Goal: Task Accomplishment & Management: Complete application form

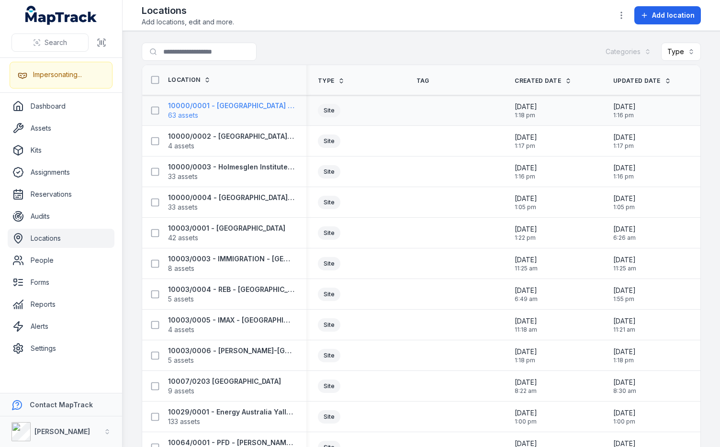
click at [197, 115] on span "63 assets" at bounding box center [183, 116] width 30 height 10
click at [387, 56] on div "Search for locations Categories Type" at bounding box center [421, 54] width 559 height 22
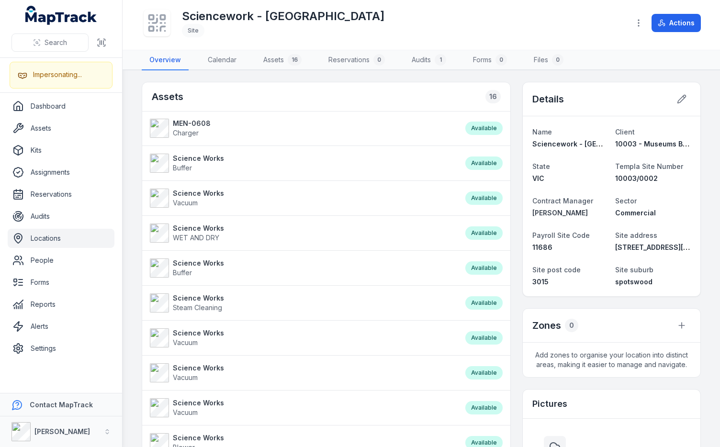
click at [367, 91] on div "Assets 16" at bounding box center [326, 96] width 368 height 29
click at [478, 21] on div "Sciencework - [GEOGRAPHIC_DATA]" at bounding box center [382, 23] width 480 height 31
click at [386, 28] on div "Sciencework - [GEOGRAPHIC_DATA]" at bounding box center [382, 23] width 480 height 31
click at [385, 21] on div "Sciencework - Museum Victoria Site" at bounding box center [382, 23] width 480 height 31
click at [426, 19] on div "Sciencework - Museum Victoria Site" at bounding box center [382, 23] width 480 height 31
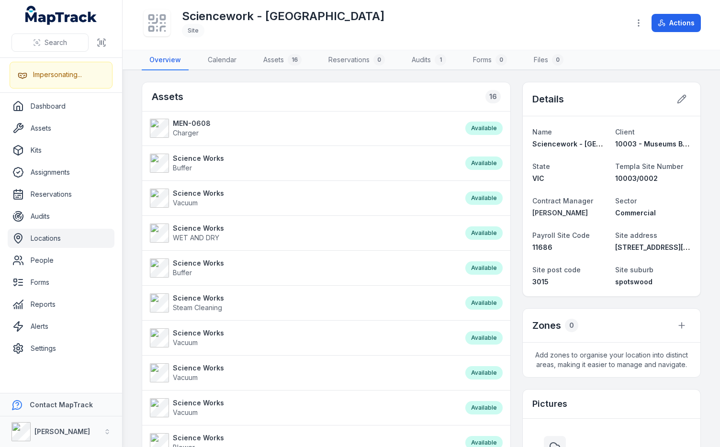
click at [518, 23] on div "Sciencework - Museum Victoria Site" at bounding box center [382, 23] width 480 height 31
click at [511, 74] on main "Assets 16 MEN-0608 Charger Available Science Works Buffer Available Science Wor…" at bounding box center [422, 258] width 598 height 377
click at [509, 29] on div "Sciencework - Museum Victoria Site" at bounding box center [382, 23] width 480 height 31
click at [286, 76] on main "Assets 16 MEN-0608 Charger Available Science Works Buffer Available Science Wor…" at bounding box center [422, 258] width 598 height 377
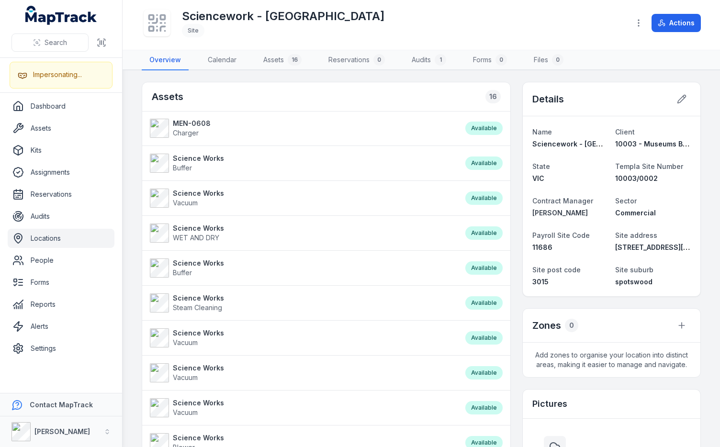
click at [77, 242] on link "Locations" at bounding box center [61, 238] width 107 height 19
click at [288, 82] on div "Assets 16" at bounding box center [326, 96] width 368 height 29
click at [413, 39] on div "Sciencework - Museum Victoria Site Actions" at bounding box center [421, 25] width 559 height 42
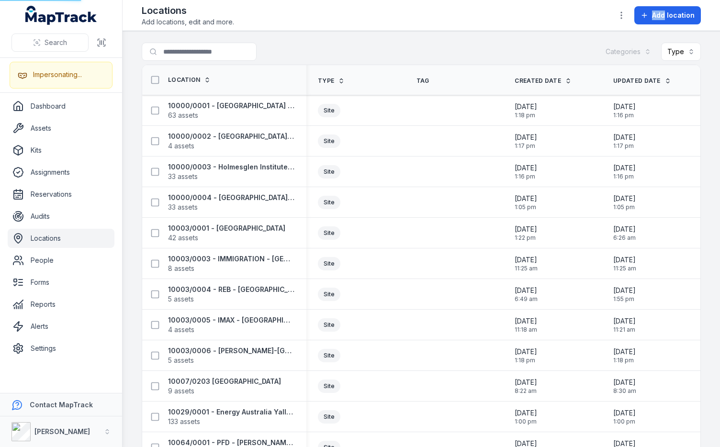
click at [451, 21] on div "Locations Add locations, edit and more. Add location" at bounding box center [421, 15] width 559 height 23
click at [398, 24] on div "Locations Add locations, edit and more. Add location" at bounding box center [421, 15] width 559 height 23
click at [367, 54] on div "Search for locations Categories Type" at bounding box center [421, 54] width 559 height 22
click at [133, 196] on main "Search for locations Categories Type Location Type Tag Created Date Updated Dat…" at bounding box center [422, 239] width 598 height 416
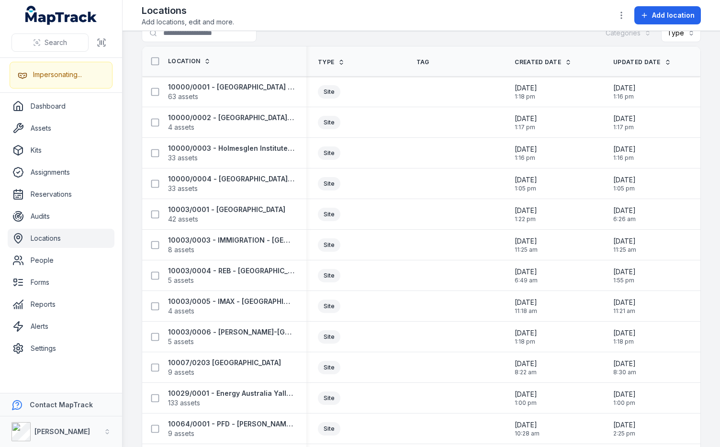
scroll to position [13, 0]
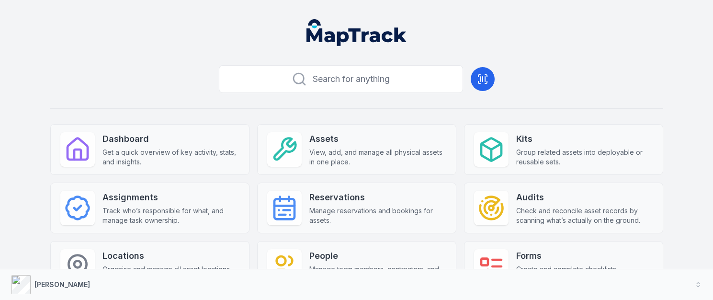
click at [552, 72] on div "Search for anything Dashboard Get a quick overview of key activity, stats, and …" at bounding box center [356, 220] width 613 height 319
click at [550, 70] on div "Search for anything Dashboard Get a quick overview of key activity, stats, and …" at bounding box center [356, 220] width 613 height 319
click at [150, 80] on div "Search for anything Dashboard Get a quick overview of key activity, stats, and …" at bounding box center [356, 220] width 613 height 319
click at [531, 77] on div "Search for anything Dashboard Get a quick overview of key activity, stats, and …" at bounding box center [356, 220] width 613 height 319
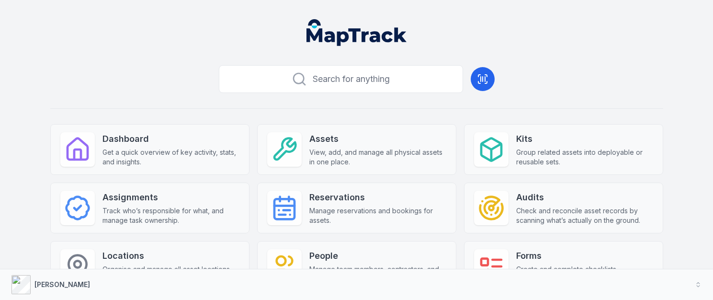
click at [549, 51] on header at bounding box center [356, 36] width 690 height 50
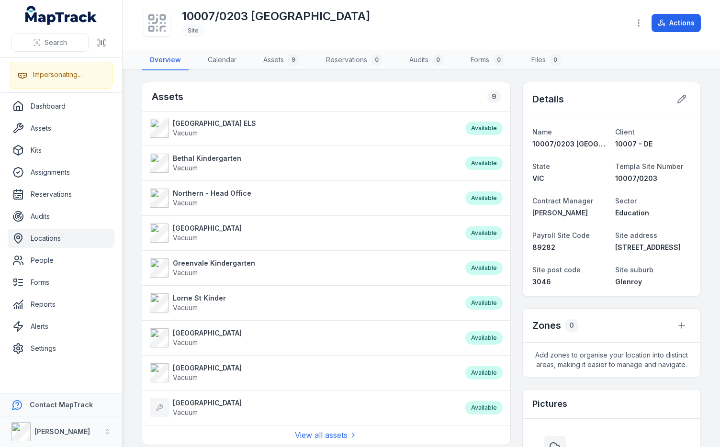
click at [486, 32] on div "10007/0203 [GEOGRAPHIC_DATA]" at bounding box center [382, 23] width 480 height 31
click at [504, 23] on div "10007/0203 [GEOGRAPHIC_DATA]" at bounding box center [382, 23] width 480 height 31
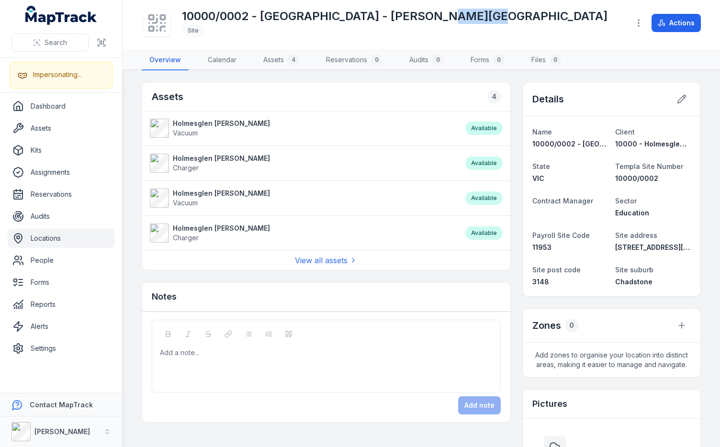
drag, startPoint x: 433, startPoint y: 17, endPoint x: 474, endPoint y: 15, distance: 41.2
click at [474, 15] on h1 "10000/0002 - [GEOGRAPHIC_DATA] - [PERSON_NAME][GEOGRAPHIC_DATA]" at bounding box center [395, 16] width 426 height 15
click at [511, 15] on div "10000/0002 - [GEOGRAPHIC_DATA] - [PERSON_NAME][GEOGRAPHIC_DATA]" at bounding box center [382, 23] width 480 height 31
click at [334, 96] on div "Assets 4" at bounding box center [326, 96] width 368 height 29
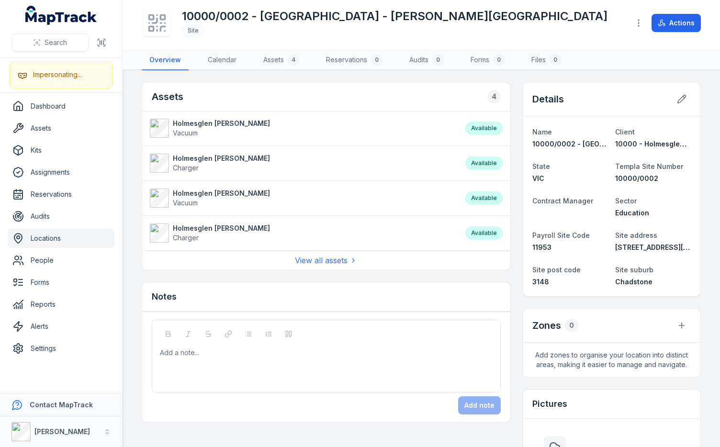
click at [473, 13] on h1 "10000/0002 - Holmesglen Institute - Drummond Street" at bounding box center [395, 16] width 426 height 15
click at [508, 16] on div "10000/0002 - Holmesglen Institute - Drummond Street Site" at bounding box center [382, 23] width 480 height 31
click at [511, 285] on div "Assets 4 Holmesglen Drummond Vacuum Available Holmesglen Drummond Charger Avail…" at bounding box center [421, 383] width 559 height 603
click at [512, 248] on div "Assets 4 Holmesglen Drummond Vacuum Available Holmesglen Drummond Charger Avail…" at bounding box center [421, 383] width 559 height 603
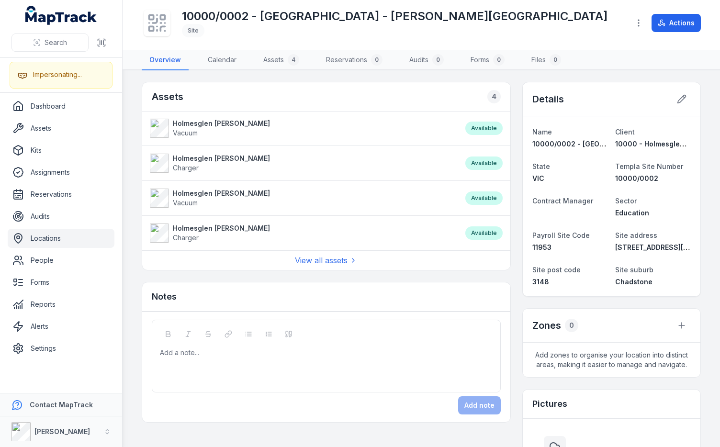
click at [511, 97] on div "Assets 4 Holmesglen Drummond Vacuum Available Holmesglen Drummond Charger Avail…" at bounding box center [421, 383] width 559 height 603
click at [572, 92] on div "Details" at bounding box center [612, 99] width 178 height 34
click at [585, 62] on nav "Overview Calendar Assets 4 Reservations 0 Audits 0 Forms 0 Files 0" at bounding box center [421, 60] width 559 height 20
click at [591, 38] on div "10000/0002 - Holmesglen Institute - Drummond Street Site Actions" at bounding box center [421, 25] width 559 height 42
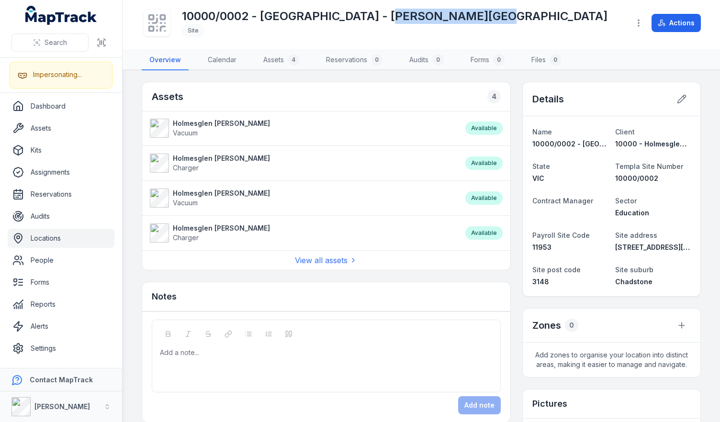
drag, startPoint x: 483, startPoint y: 12, endPoint x: 379, endPoint y: 13, distance: 103.9
click at [379, 13] on h1 "10000/0002 - Holmesglen Institute - Drummond Street" at bounding box center [395, 16] width 426 height 15
click at [507, 21] on div "10000/0002 - Holmesglen Institute - Drummond Street Site" at bounding box center [382, 23] width 480 height 31
click at [513, 34] on div "10000/0002 - Holmesglen Institute - Drummond Street Site" at bounding box center [382, 23] width 480 height 31
click at [512, 99] on div "Assets 4 Holmesglen Drummond Vacuum Available Holmesglen Drummond Charger Avail…" at bounding box center [421, 383] width 559 height 603
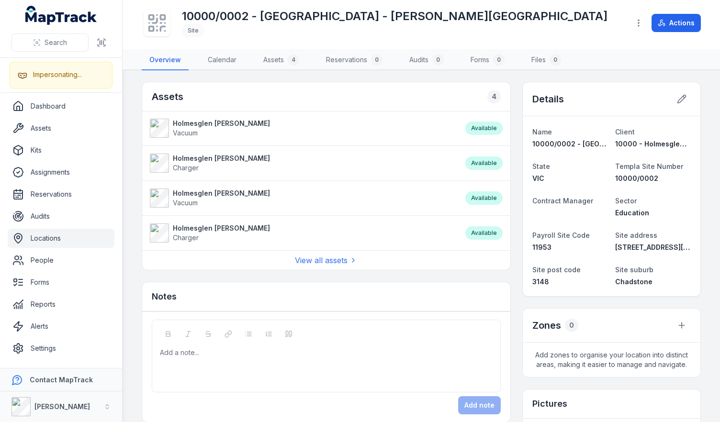
click at [411, 101] on div "Assets 4" at bounding box center [326, 96] width 368 height 29
click at [411, 99] on div "Assets 4" at bounding box center [326, 96] width 368 height 29
click at [345, 92] on div "Assets 4" at bounding box center [326, 96] width 368 height 29
click at [358, 92] on div "Assets 4" at bounding box center [326, 96] width 368 height 29
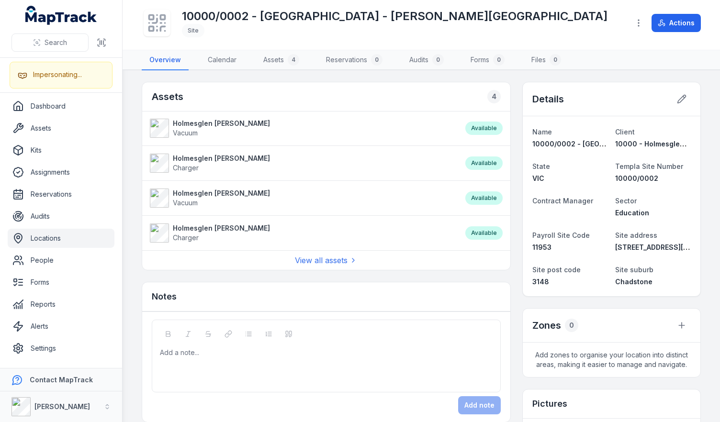
click at [211, 97] on div "Assets 4" at bounding box center [326, 96] width 368 height 29
click at [511, 91] on div "Assets 4 Holmesglen Drummond Vacuum Available Holmesglen Drummond Charger Avail…" at bounding box center [421, 383] width 559 height 603
click at [446, 96] on div "Assets 4" at bounding box center [326, 96] width 368 height 29
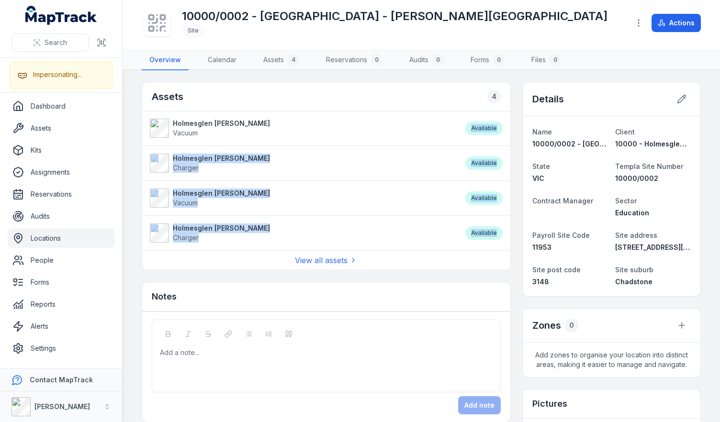
drag, startPoint x: 467, startPoint y: 127, endPoint x: 491, endPoint y: 230, distance: 106.3
click at [491, 230] on ul "Holmesglen Drummond Vacuum Available Holmesglen Drummond Charger Available Holm…" at bounding box center [326, 180] width 368 height 139
click at [511, 165] on div "Assets 4 Holmesglen Drummond Vacuum Available Holmesglen Drummond Charger Avail…" at bounding box center [421, 383] width 559 height 603
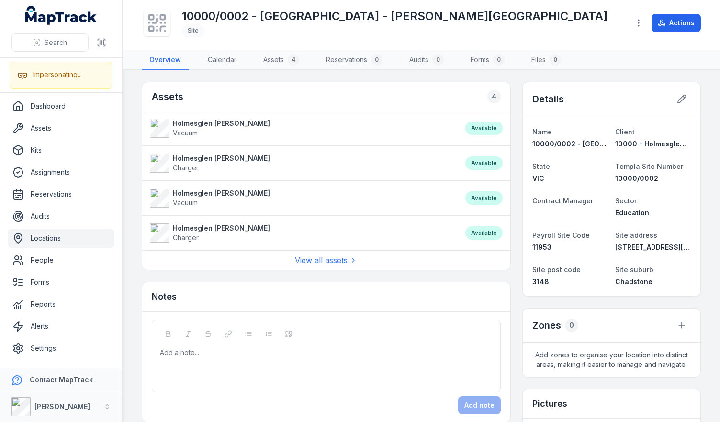
click at [510, 158] on div "Assets 4 Holmesglen Drummond Vacuum Available Holmesglen Drummond Charger Avail…" at bounding box center [421, 383] width 559 height 603
click at [472, 89] on div "Assets 4" at bounding box center [326, 96] width 368 height 29
click at [202, 123] on strong "Holmesglen Drummond" at bounding box center [221, 124] width 97 height 10
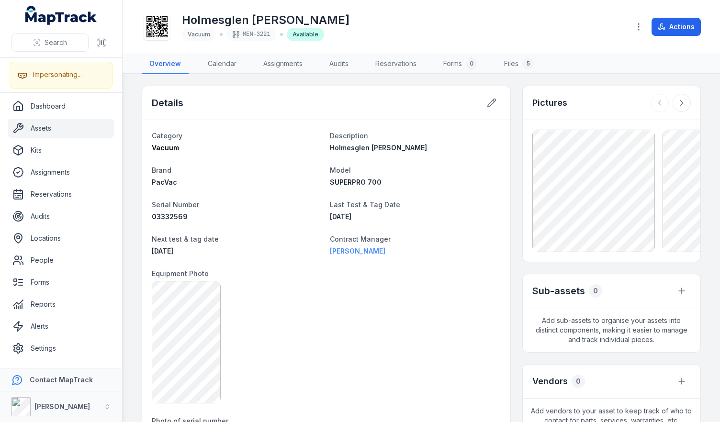
drag, startPoint x: 319, startPoint y: 249, endPoint x: 395, endPoint y: 255, distance: 76.4
click at [359, 277] on dt "Equipment Photo" at bounding box center [326, 273] width 349 height 11
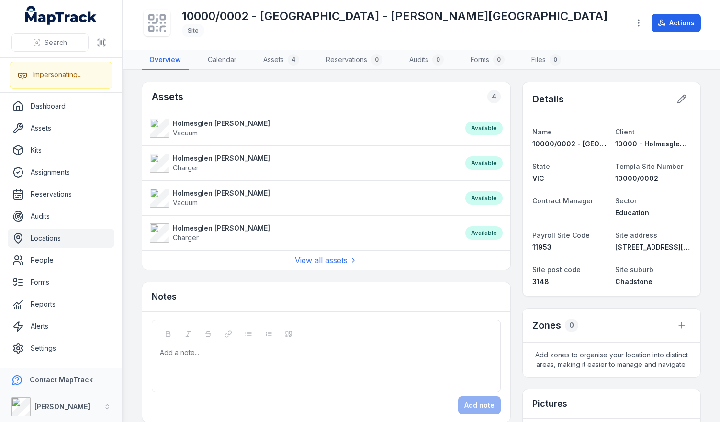
click at [515, 234] on div "Assets 4 Holmesglen Drummond Vacuum Available Holmesglen Drummond Charger Avail…" at bounding box center [421, 383] width 559 height 603
drag, startPoint x: 266, startPoint y: 18, endPoint x: 325, endPoint y: 19, distance: 58.4
click at [325, 19] on h1 "10000/0002 - Holmesglen Institute - Drummond Street" at bounding box center [395, 16] width 426 height 15
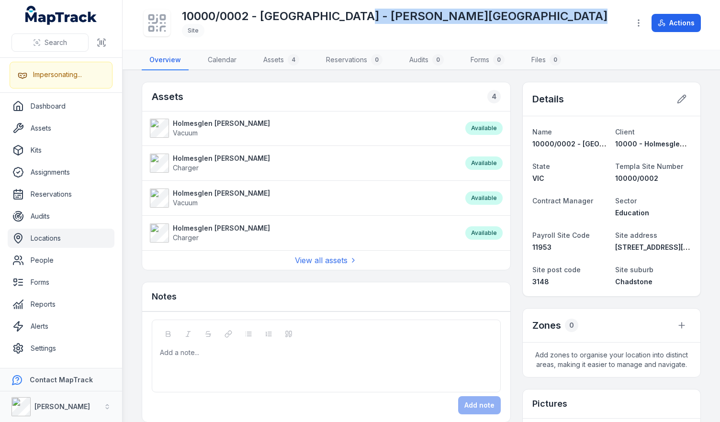
drag, startPoint x: 356, startPoint y: 19, endPoint x: 413, endPoint y: 26, distance: 57.4
click at [413, 26] on div "10000/0002 - Holmesglen Institute - Drummond Street Site" at bounding box center [395, 23] width 426 height 29
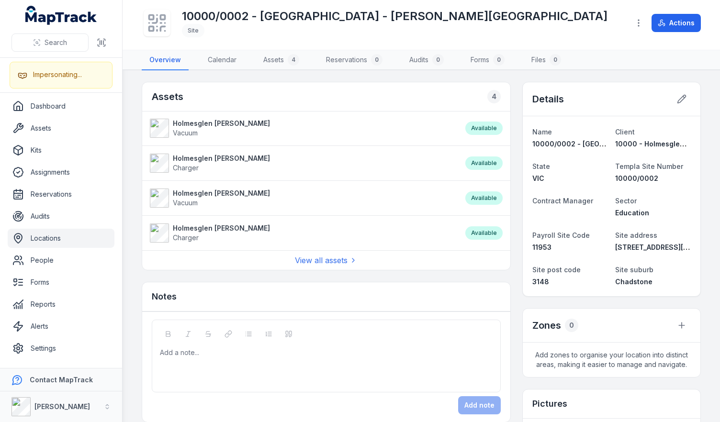
click at [525, 35] on div "10000/0002 - Holmesglen Institute - Drummond Street Site" at bounding box center [382, 23] width 480 height 31
click at [510, 84] on div "Assets 4 Holmesglen Drummond Vacuum Available Holmesglen Drummond Charger Avail…" at bounding box center [421, 383] width 559 height 603
click at [510, 87] on div "Assets 4 Holmesglen Drummond Vacuum Available Holmesglen Drummond Charger Avail…" at bounding box center [421, 383] width 559 height 603
click at [218, 75] on main "Assets 4 Holmesglen Drummond Vacuum Available Holmesglen Drummond Charger Avail…" at bounding box center [422, 246] width 598 height 352
click at [253, 83] on div "Assets 4" at bounding box center [326, 96] width 368 height 29
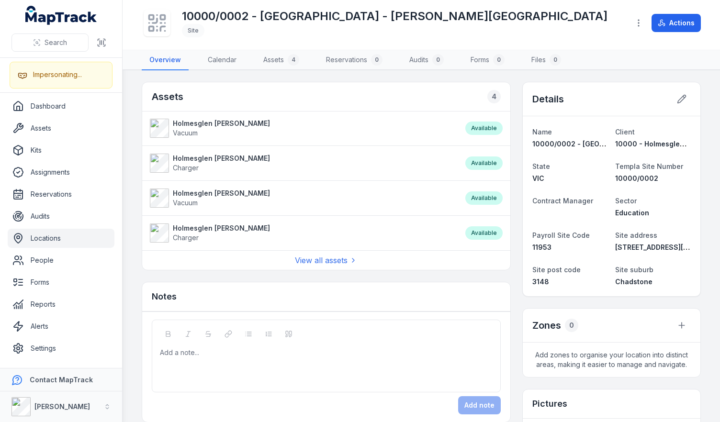
click at [280, 94] on div "Assets 4" at bounding box center [326, 96] width 368 height 29
click at [361, 100] on div "Assets 4" at bounding box center [326, 96] width 368 height 29
click at [488, 99] on div "4" at bounding box center [494, 96] width 13 height 13
click at [479, 96] on div "Assets 4" at bounding box center [326, 96] width 368 height 29
click at [510, 90] on div "Assets 4 Holmesglen Drummond Vacuum Available Holmesglen Drummond Charger Avail…" at bounding box center [421, 383] width 559 height 603
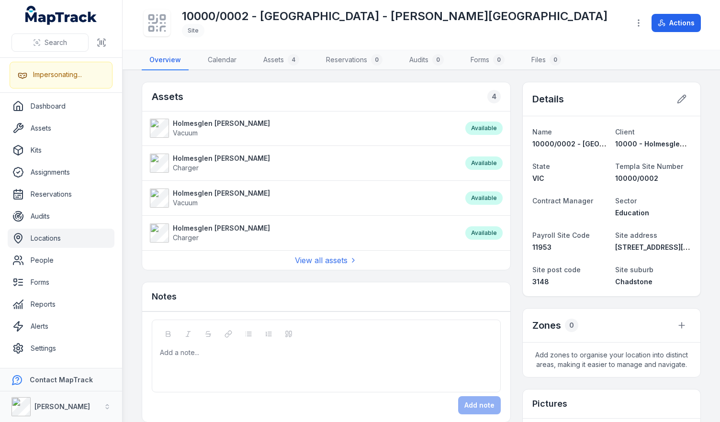
click at [515, 25] on div "10000/0002 - Holmesglen Institute - Drummond Street Site" at bounding box center [382, 23] width 480 height 31
click at [512, 15] on div "10000/0002 - Holmesglen Institute - Drummond Street Site" at bounding box center [382, 23] width 480 height 31
click at [509, 76] on main "Assets 4 Holmesglen Drummond Vacuum Available Holmesglen Drummond Charger Avail…" at bounding box center [422, 246] width 598 height 352
click at [520, 72] on main "Assets 4 Holmesglen Drummond Vacuum Available Holmesglen Drummond Charger Avail…" at bounding box center [422, 246] width 598 height 352
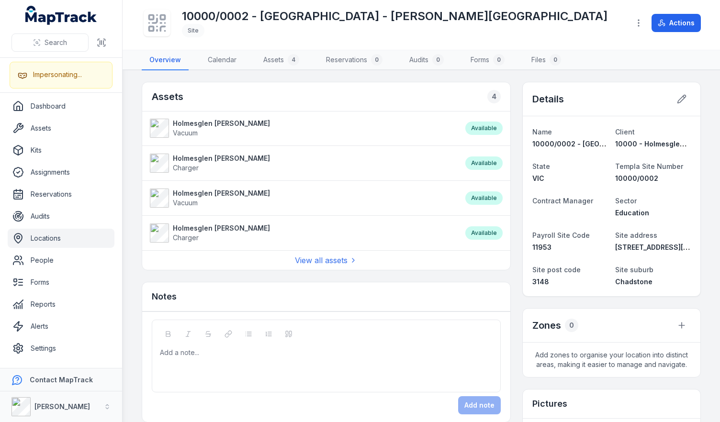
click at [535, 73] on main "Assets 4 Holmesglen Drummond Vacuum Available Holmesglen Drummond Charger Avail…" at bounding box center [422, 246] width 598 height 352
click at [547, 73] on main "Assets 4 Holmesglen Drummond Vacuum Available Holmesglen Drummond Charger Avail…" at bounding box center [422, 246] width 598 height 352
click at [544, 72] on main "Assets 4 Holmesglen Drummond Vacuum Available Holmesglen Drummond Charger Avail…" at bounding box center [422, 246] width 598 height 352
click at [541, 72] on main "Assets 4 Holmesglen Drummond Vacuum Available Holmesglen Drummond Charger Avail…" at bounding box center [422, 246] width 598 height 352
click at [613, 95] on div "Details" at bounding box center [612, 99] width 178 height 34
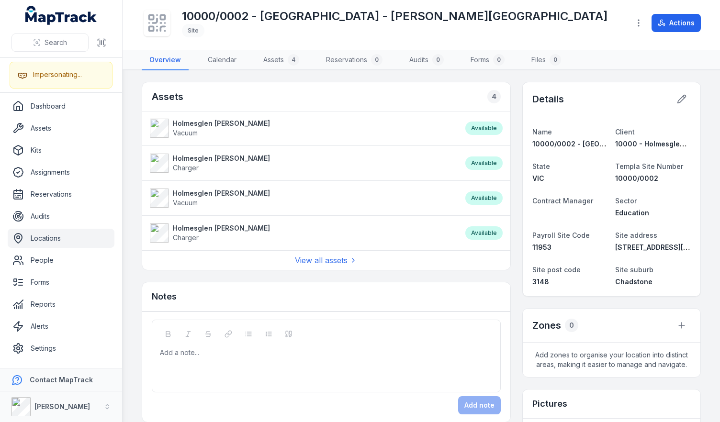
click at [594, 71] on main "Assets 4 Holmesglen Drummond Vacuum Available Holmesglen Drummond Charger Avail…" at bounding box center [422, 246] width 598 height 352
drag, startPoint x: 591, startPoint y: 58, endPoint x: 581, endPoint y: 28, distance: 31.5
click at [591, 58] on nav "Overview Calendar Assets 4 Reservations 0 Audits 0 Forms 0 Files 0" at bounding box center [421, 60] width 559 height 20
click at [581, 28] on div "10000/0002 - Holmesglen Institute - Drummond Street Site" at bounding box center [382, 23] width 480 height 31
click at [580, 20] on div "10000/0002 - Holmesglen Institute - Drummond Street Site" at bounding box center [382, 23] width 480 height 31
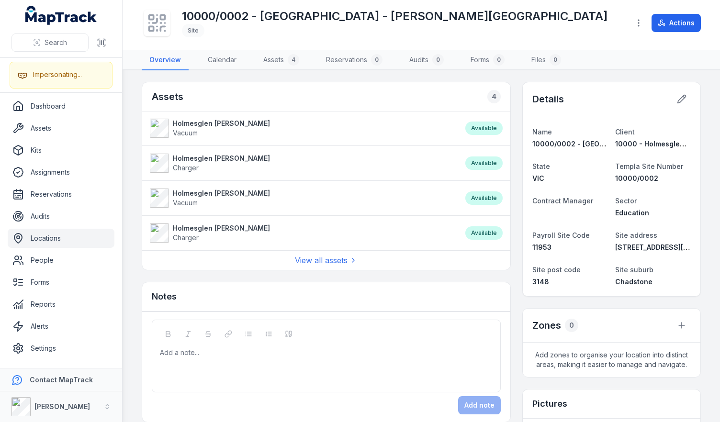
click at [580, 20] on div "10000/0002 - Holmesglen Institute - Drummond Street Site" at bounding box center [382, 23] width 480 height 31
click at [479, 30] on span "Site" at bounding box center [395, 30] width 426 height 13
click at [468, 74] on main "Assets 4 Holmesglen Drummond Vacuum Available Holmesglen Drummond Charger Avail…" at bounding box center [422, 246] width 598 height 352
click at [462, 28] on span "Site" at bounding box center [395, 30] width 426 height 13
click at [47, 323] on link "Alerts" at bounding box center [61, 326] width 107 height 19
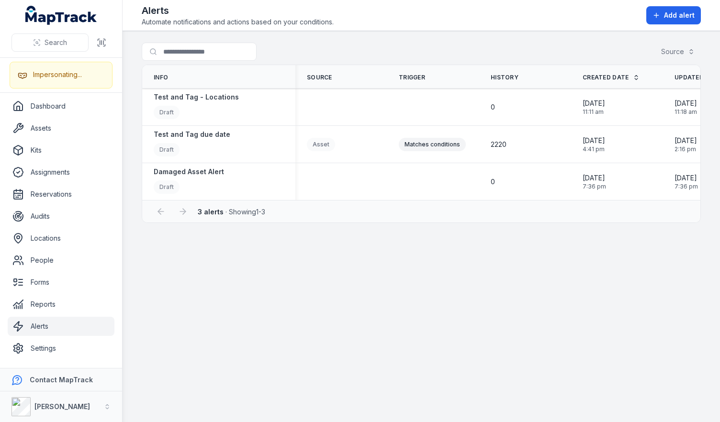
click at [389, 18] on div "Alerts Automate notifications and actions based on your conditions. Add alert" at bounding box center [421, 15] width 559 height 23
click at [377, 42] on main "Search for alerts Source Info Source Trigger History Created Date Updated Date …" at bounding box center [422, 226] width 598 height 391
click at [306, 278] on main "Search for alerts Source Info Source Trigger History Created Date Updated Date …" at bounding box center [422, 226] width 598 height 391
drag, startPoint x: 494, startPoint y: 140, endPoint x: 518, endPoint y: 140, distance: 23.5
click at [518, 140] on div "2220" at bounding box center [525, 145] width 69 height 10
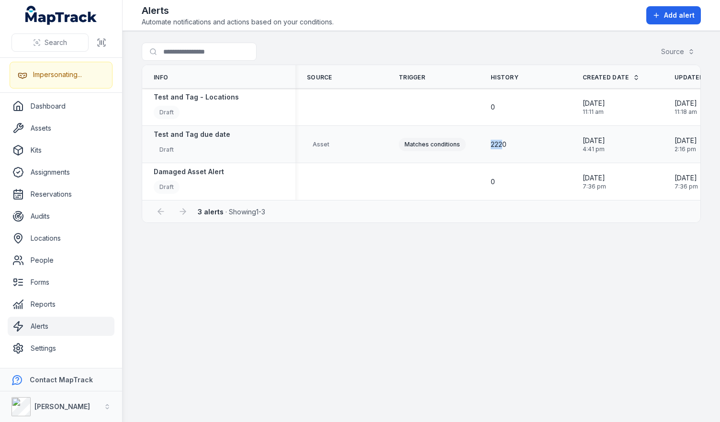
drag, startPoint x: 505, startPoint y: 140, endPoint x: 478, endPoint y: 141, distance: 26.8
click at [481, 141] on div "2220" at bounding box center [525, 144] width 92 height 17
click at [501, 143] on span "2220" at bounding box center [499, 145] width 16 height 10
drag, startPoint x: 487, startPoint y: 146, endPoint x: 530, endPoint y: 141, distance: 43.9
click at [530, 141] on div "2220" at bounding box center [525, 144] width 92 height 17
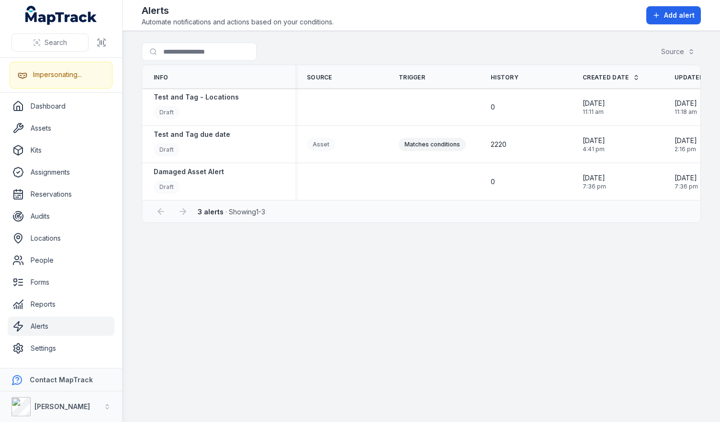
click at [525, 251] on main "Search for alerts Source Info Source Trigger History Created Date Updated Date …" at bounding box center [422, 226] width 598 height 391
drag, startPoint x: 498, startPoint y: 142, endPoint x: 512, endPoint y: 142, distance: 14.4
click at [512, 142] on div "2220" at bounding box center [525, 145] width 69 height 10
click at [499, 283] on main "Search for alerts Source Info Source Trigger History Created Date Updated Date …" at bounding box center [422, 226] width 598 height 391
click at [491, 217] on div "3 alerts · Showing 1 - 3" at bounding box center [421, 212] width 539 height 18
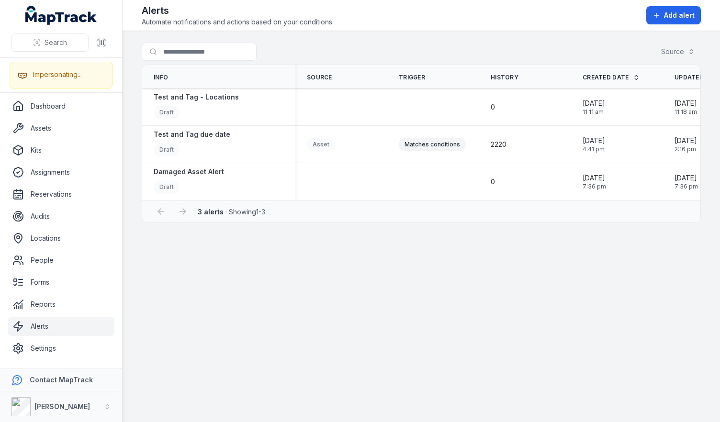
click at [490, 210] on div "3 alerts · Showing 1 - 3" at bounding box center [421, 212] width 539 height 18
click at [511, 250] on main "Search for alerts Source Info Source Trigger History Created Date Updated Date …" at bounding box center [422, 226] width 598 height 391
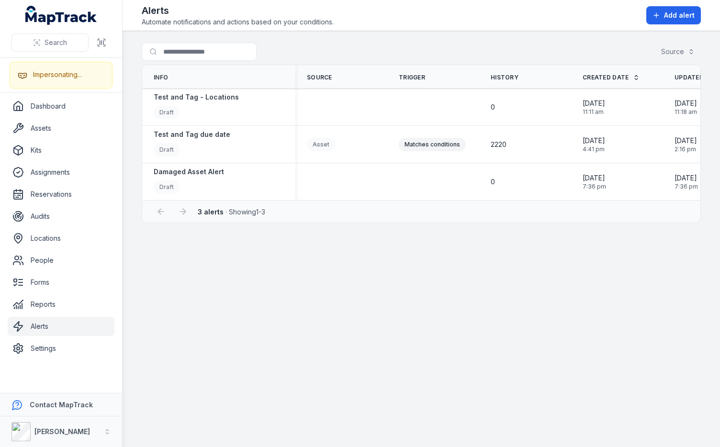
click at [251, 245] on main "Search for alerts Source Info Source Trigger History Created Date Updated Date …" at bounding box center [422, 239] width 598 height 416
click at [279, 52] on div at bounding box center [218, 52] width 153 height 18
click at [66, 122] on link "Assets" at bounding box center [61, 128] width 107 height 19
click at [392, 57] on div "Search for alerts Source" at bounding box center [421, 54] width 559 height 22
click at [425, 21] on div "Alerts Automate notifications and actions based on your conditions. Add alert" at bounding box center [421, 15] width 559 height 23
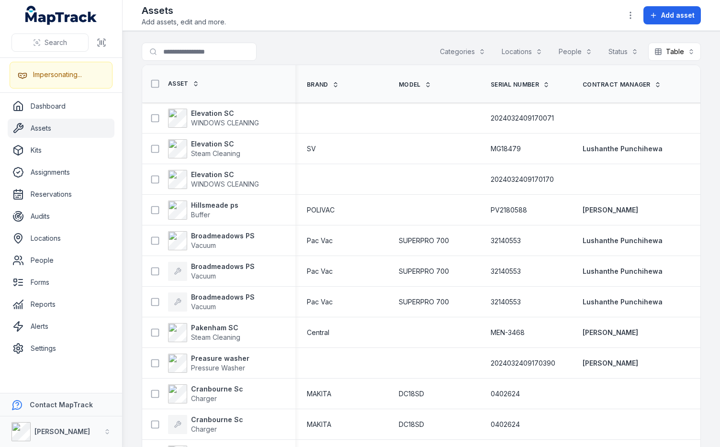
click at [580, 23] on div "Assets Add assets, edit and more. Add asset" at bounding box center [421, 15] width 559 height 23
click at [665, 18] on span "Add asset" at bounding box center [678, 16] width 34 height 10
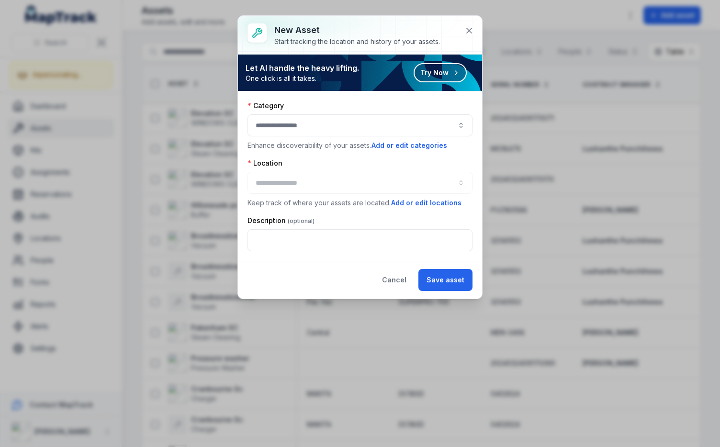
click at [293, 183] on div at bounding box center [360, 183] width 225 height 22
click at [275, 182] on button "button" at bounding box center [360, 183] width 225 height 22
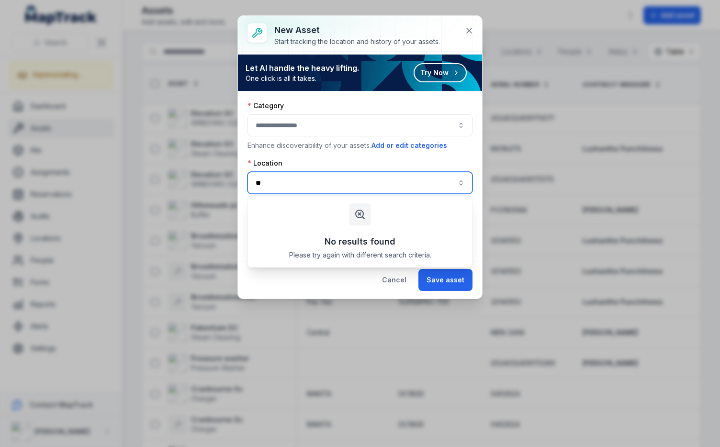
type input "**"
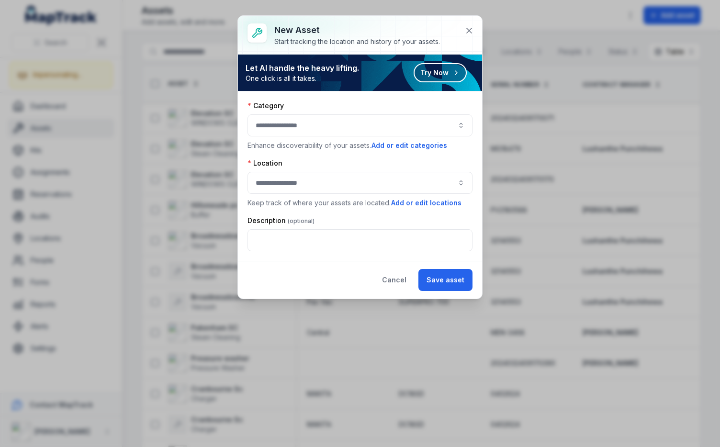
click at [347, 167] on div "Location" at bounding box center [360, 164] width 225 height 10
click at [346, 177] on button "button" at bounding box center [360, 183] width 225 height 22
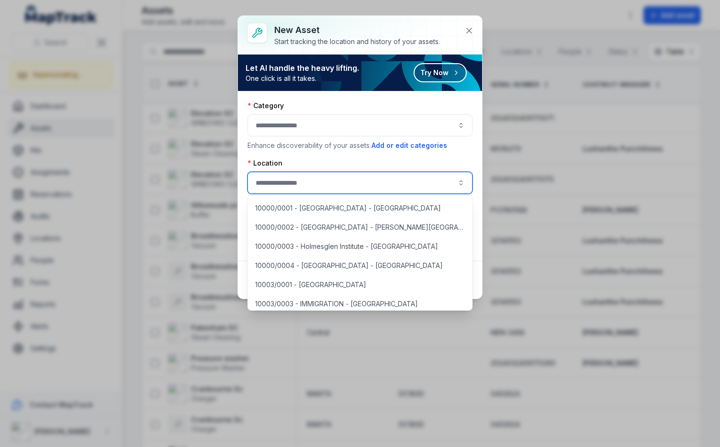
click at [348, 167] on div "Location" at bounding box center [360, 164] width 225 height 10
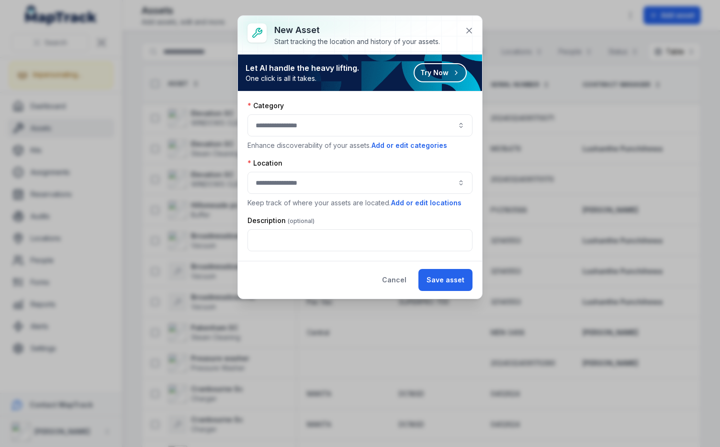
click at [454, 33] on div "New asset Start tracking the location and history of your assets." at bounding box center [364, 34] width 181 height 23
click at [444, 188] on button "button" at bounding box center [360, 183] width 225 height 22
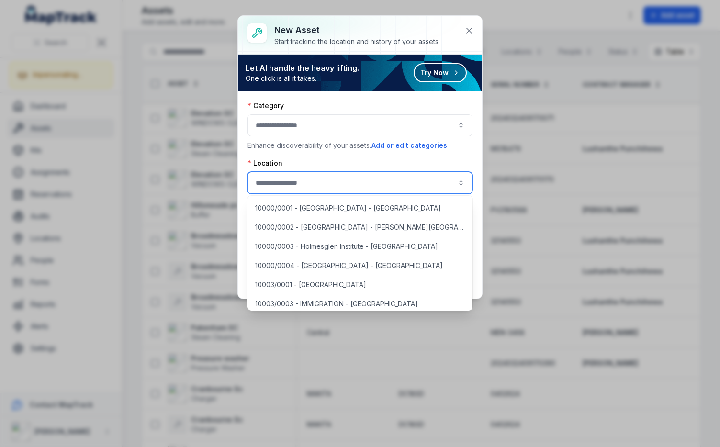
click at [357, 182] on button "button" at bounding box center [360, 183] width 225 height 22
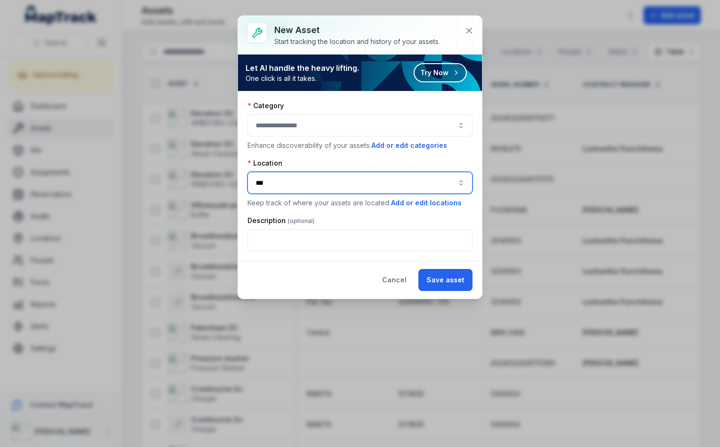
click at [309, 183] on button "***" at bounding box center [360, 183] width 225 height 22
type input "***"
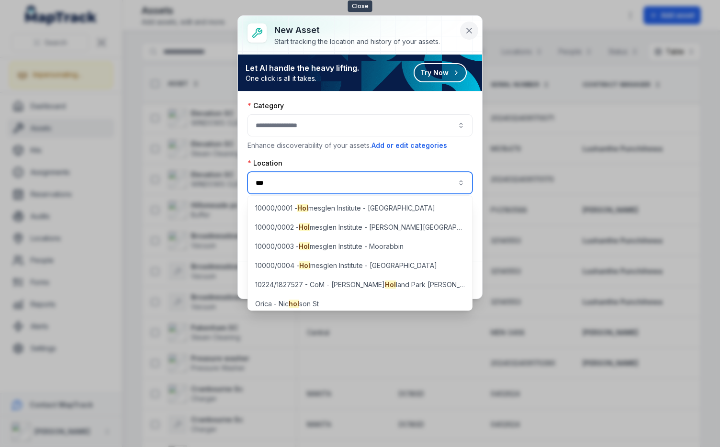
type input "***"
click at [469, 31] on icon at bounding box center [469, 30] width 5 height 5
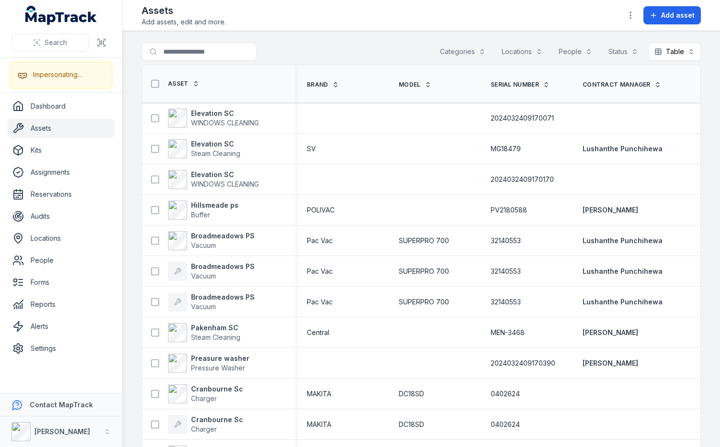
click at [472, 11] on div "Assets Add assets, edit and more. Add asset" at bounding box center [421, 15] width 559 height 23
click at [353, 15] on div "Assets Add assets, edit and more. Add asset" at bounding box center [421, 15] width 559 height 23
click at [332, 31] on header "Toggle Navigation Assets Add assets, edit and more. Add asset" at bounding box center [422, 15] width 598 height 31
click at [296, 40] on main "Search for assets Categories Locations People Status Table ***** Asset Brand Mo…" at bounding box center [422, 239] width 598 height 416
click at [296, 5] on div "Assets Add assets, edit and more. Add asset" at bounding box center [421, 15] width 559 height 23
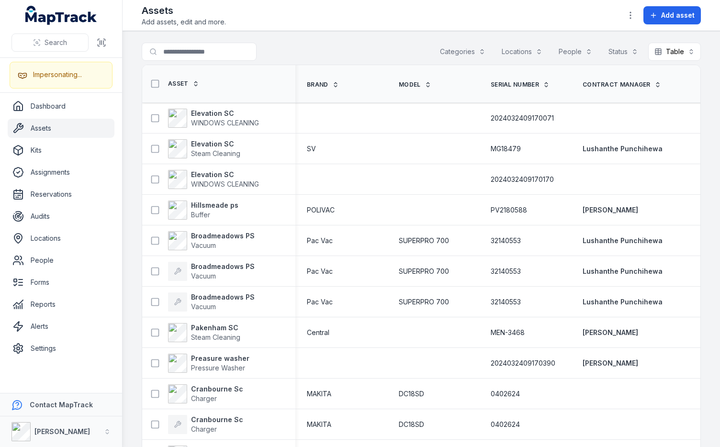
click at [297, 41] on main "Search for assets Categories Locations People Status Table ***** Asset Brand Mo…" at bounding box center [422, 239] width 598 height 416
click at [297, 12] on div "Assets Add assets, edit and more. Add asset" at bounding box center [421, 15] width 559 height 23
click at [291, 21] on div "Assets Add assets, edit and more. Add asset" at bounding box center [421, 15] width 559 height 23
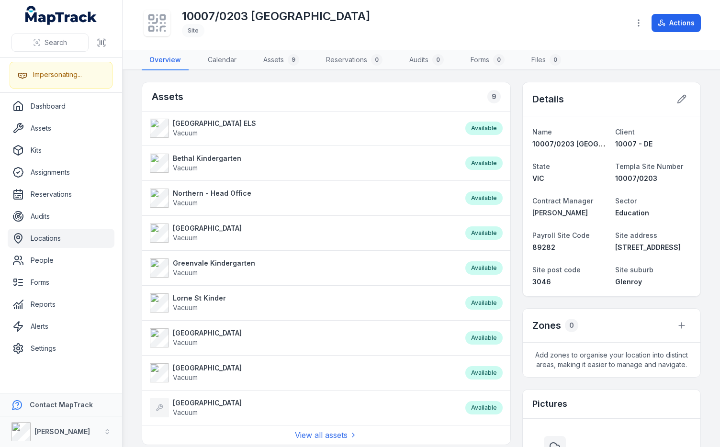
click at [544, 15] on div "10007/0203 [GEOGRAPHIC_DATA]" at bounding box center [382, 23] width 480 height 31
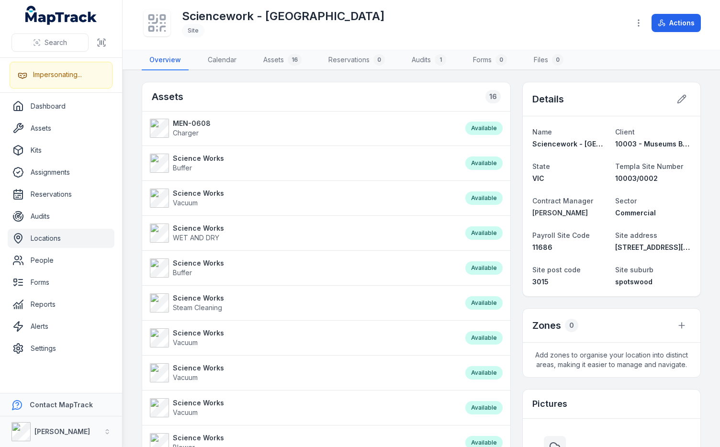
click at [509, 10] on div "Sciencework - Museum Victoria Site" at bounding box center [382, 23] width 480 height 31
